Goal: Find contact information: Find contact information

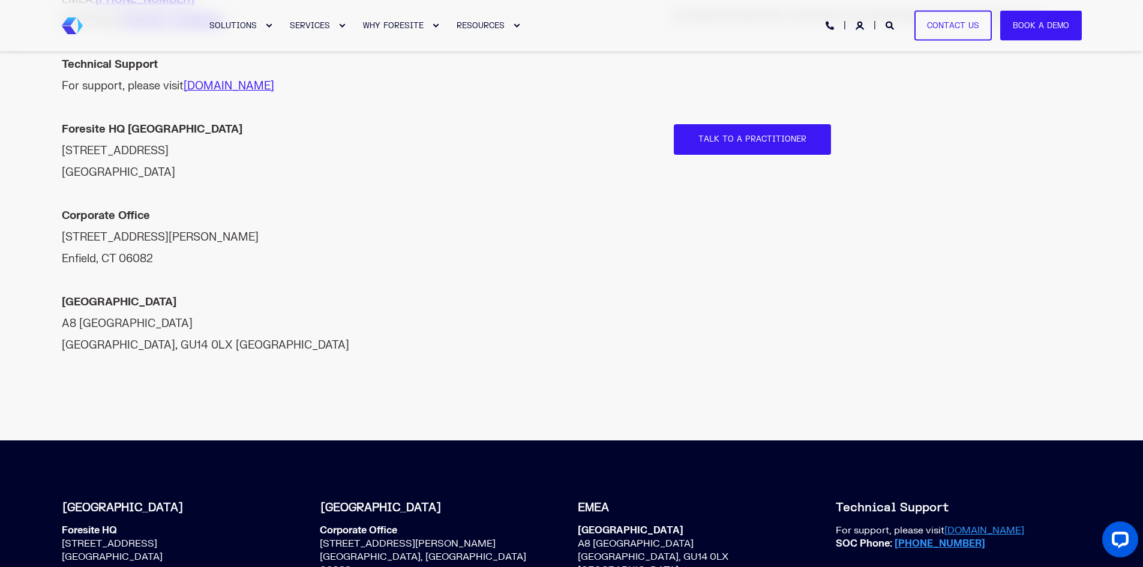
scroll to position [540, 0]
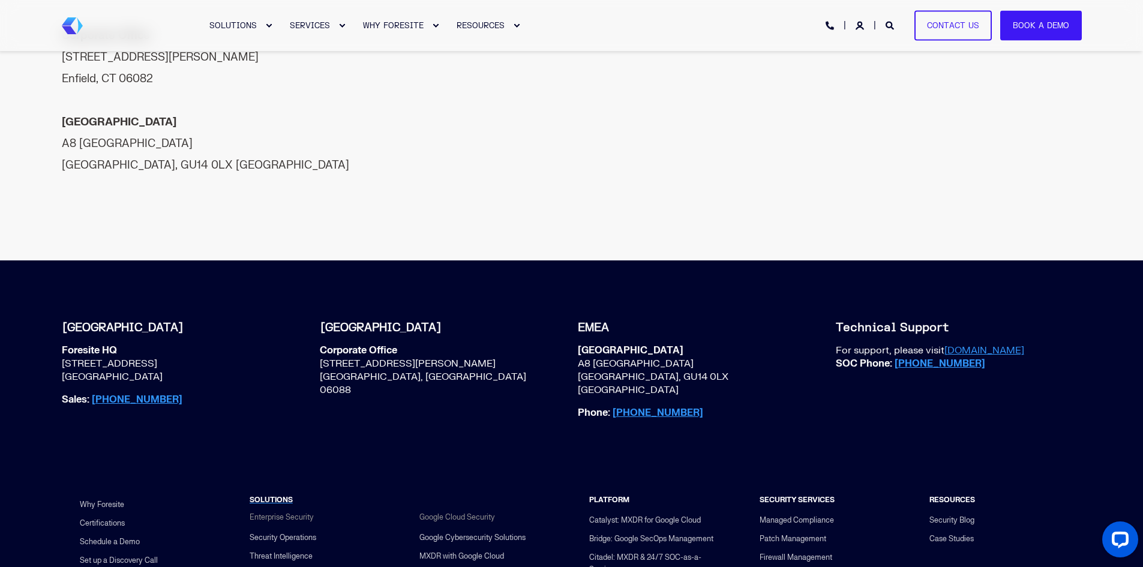
drag, startPoint x: 57, startPoint y: 341, endPoint x: 158, endPoint y: 352, distance: 102.0
click at [158, 352] on div "North America Foresite HQ 7311 W 132nd Street, Suite 305 Overland Park, KS 6621…" at bounding box center [572, 379] width 1032 height 130
click at [182, 352] on p "Foresite HQ 7311 W 132nd Street, Suite 305 Overland Park, KS 66213" at bounding box center [122, 364] width 121 height 40
drag, startPoint x: 172, startPoint y: 355, endPoint x: 63, endPoint y: 345, distance: 109.7
click at [63, 345] on p "Foresite HQ 7311 W 132nd Street, Suite 305 Overland Park, KS 66213" at bounding box center [122, 364] width 121 height 40
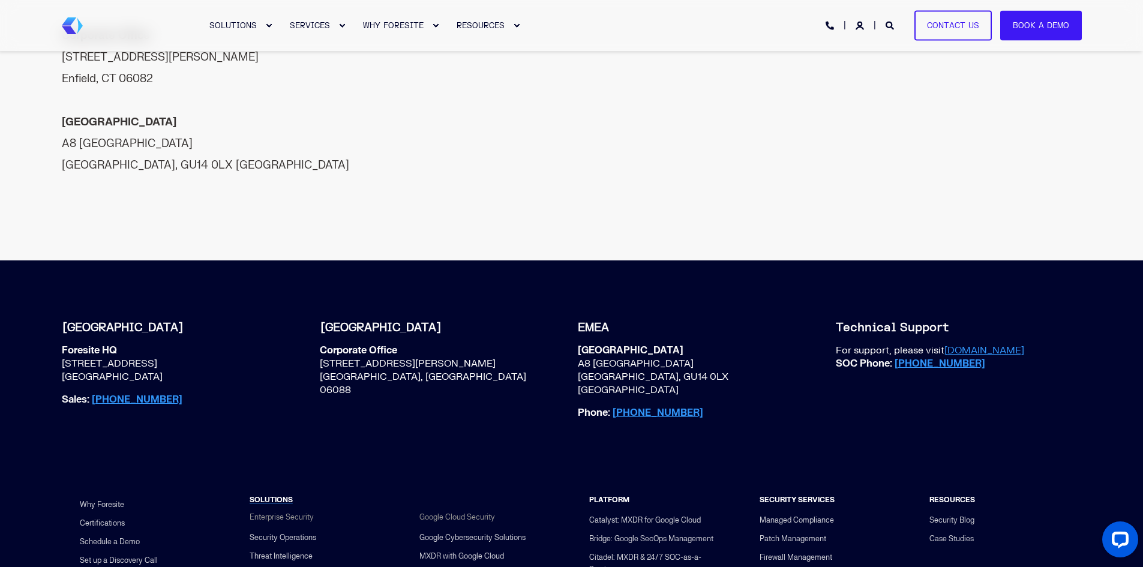
drag, startPoint x: 65, startPoint y: 344, endPoint x: 52, endPoint y: 326, distance: 21.5
click at [52, 326] on div "North America Foresite HQ 7311 W 132nd Street, Suite 305 Overland Park, KS 6621…" at bounding box center [571, 368] width 1143 height 217
drag, startPoint x: 58, startPoint y: 327, endPoint x: 175, endPoint y: 357, distance: 120.1
click at [187, 357] on div "North America Foresite HQ 7311 W 132nd Street, Suite 305 Overland Park, KS 6621…" at bounding box center [572, 379] width 1032 height 130
copy p "Foresite HQ 7311 W 132nd Street, Suite 305 Overland Park, KS 66213"
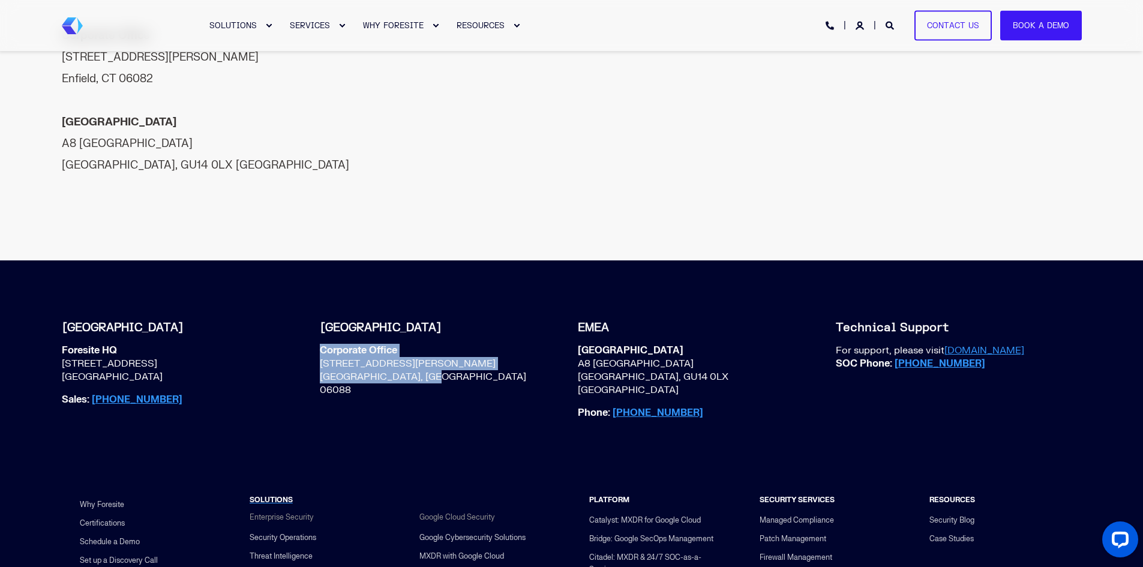
drag, startPoint x: 319, startPoint y: 328, endPoint x: 438, endPoint y: 360, distance: 123.8
click at [438, 360] on div "North America Foresite HQ 7311 W 132nd Street, Suite 305 Overland Park, KS 6621…" at bounding box center [572, 379] width 1032 height 130
copy p "Corporate Office 1 Hartfield Blvd, Suite 300 East Windsor, CT 06088"
click at [390, 394] on span "Corporate Office 1 Hartfield Blvd, Suite 300 East Windsor, CT 06088" at bounding box center [437, 380] width 234 height 73
drag, startPoint x: 202, startPoint y: 383, endPoint x: 104, endPoint y: 382, distance: 98.4
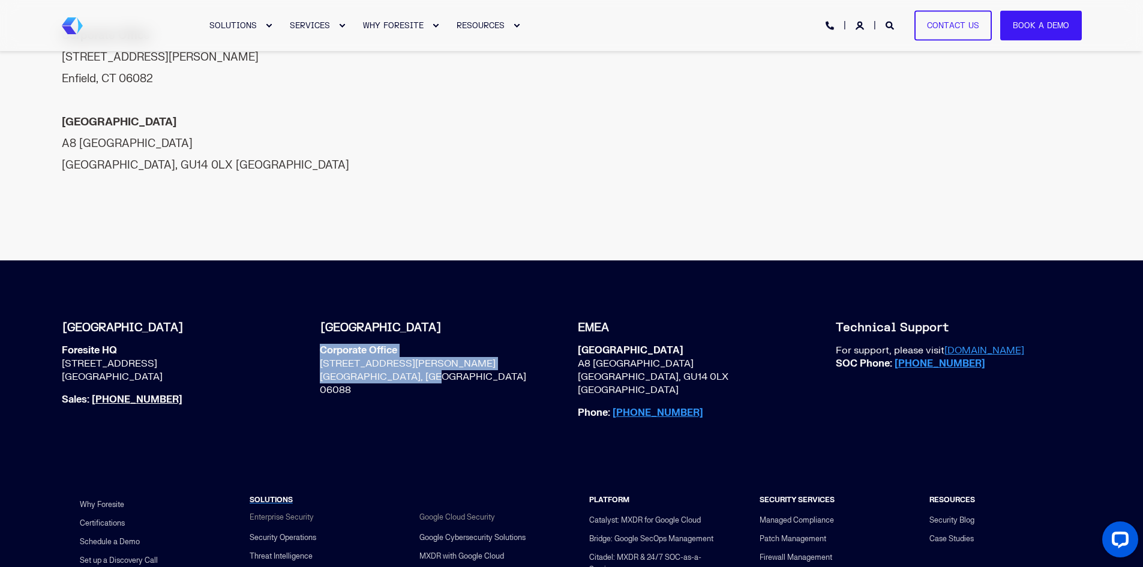
click at [104, 382] on div "North America Foresite HQ 7311 W 132nd Street, Suite 305 Overland Park, KS 6621…" at bounding box center [185, 368] width 246 height 97
copy link "(800) 940-4699"
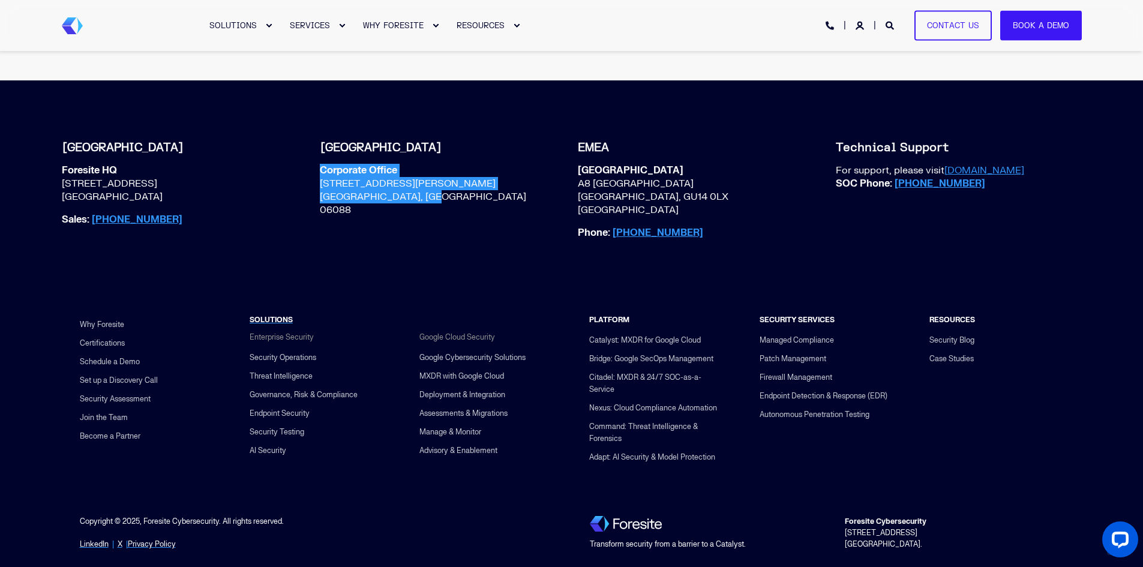
scroll to position [732, 0]
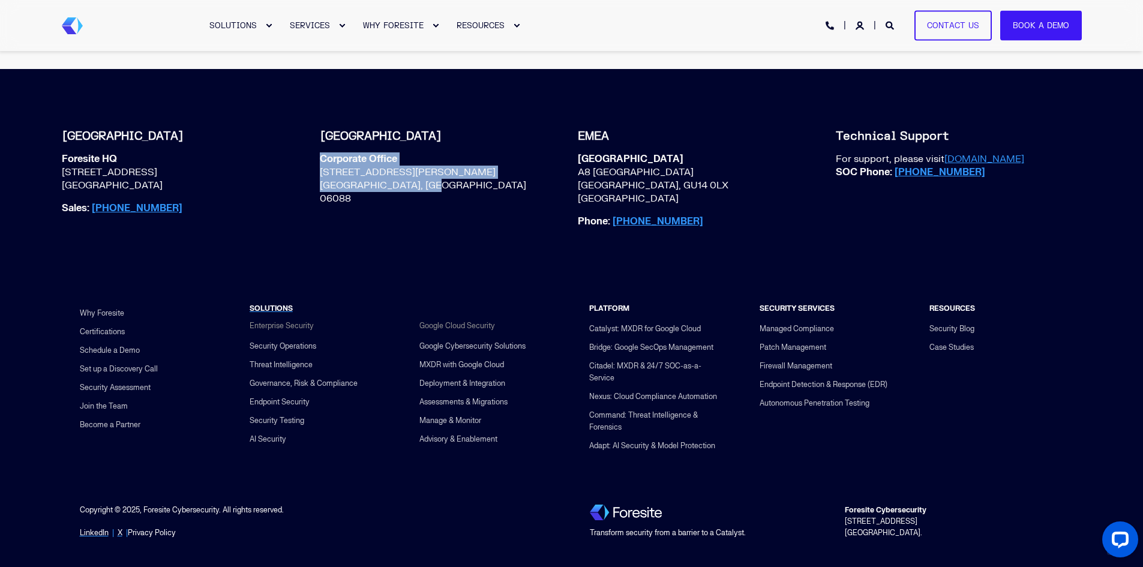
click at [158, 528] on link "Privacy Policy" at bounding box center [152, 533] width 48 height 11
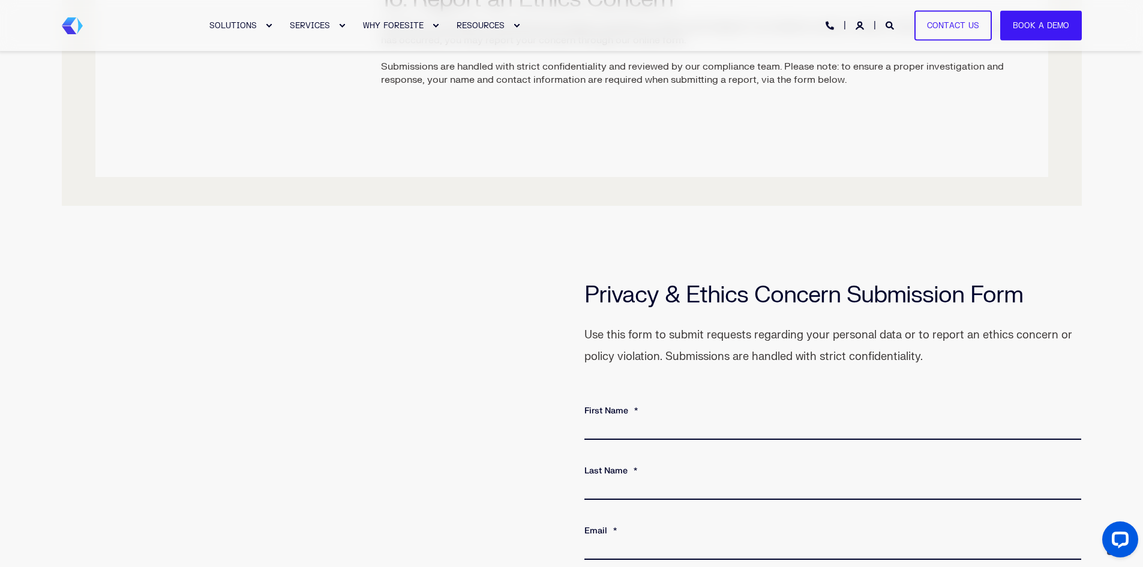
scroll to position [4831, 0]
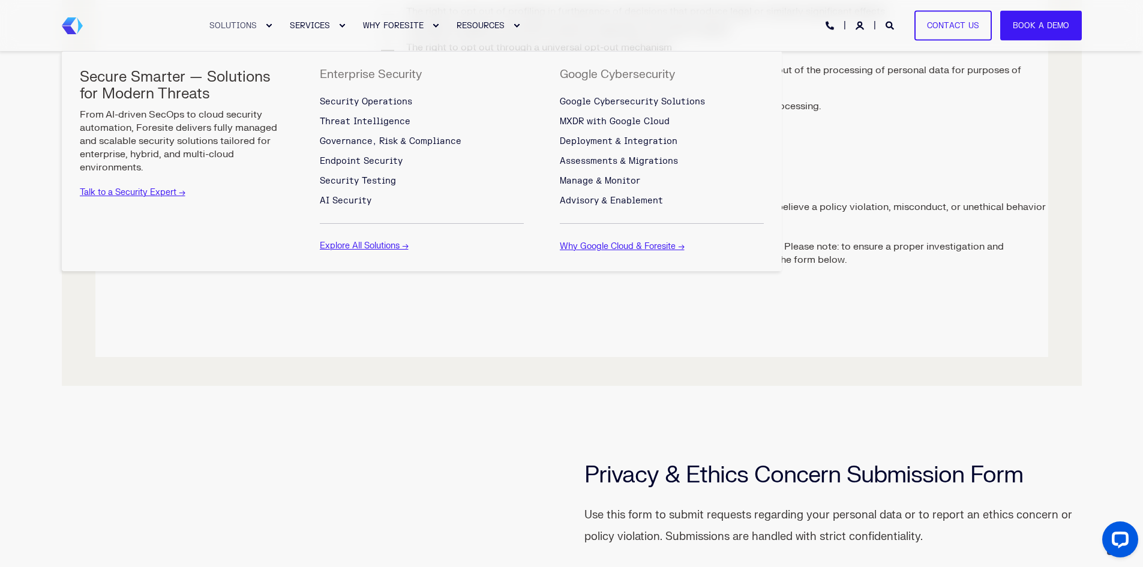
click at [232, 19] on link "SOLUTIONS" at bounding box center [234, 25] width 80 height 51
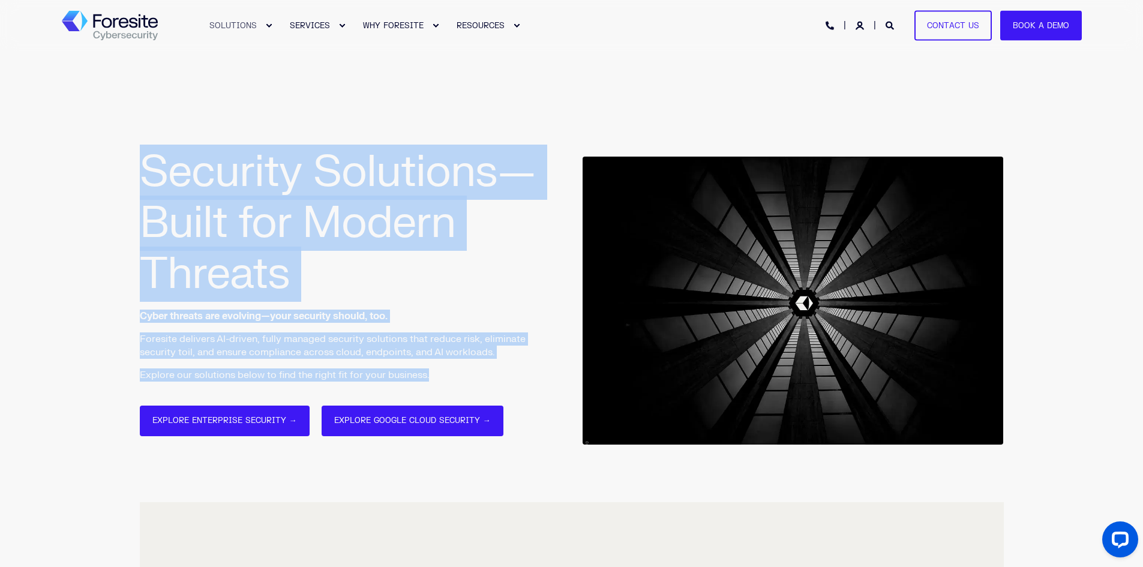
drag, startPoint x: 124, startPoint y: 337, endPoint x: 439, endPoint y: 374, distance: 316.7
click at [439, 374] on div "Security Solutions—Built for Modern Threats Cyber threats are evolving—your sec…" at bounding box center [571, 276] width 1143 height 451
click at [438, 374] on p "Explore our solutions below to find the right fit for your business." at bounding box center [350, 375] width 421 height 13
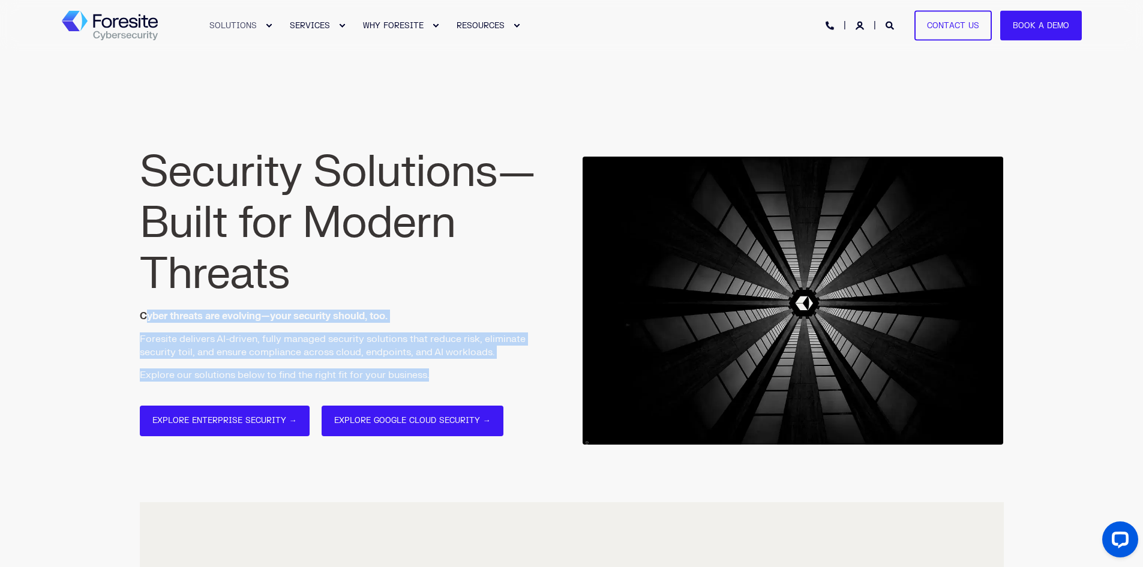
drag, startPoint x: 144, startPoint y: 315, endPoint x: 436, endPoint y: 369, distance: 296.6
click at [436, 369] on div "Security Solutions—Built for Modern Threats Cyber threats are evolving—your sec…" at bounding box center [350, 264] width 421 height 235
